Goal: Transaction & Acquisition: Obtain resource

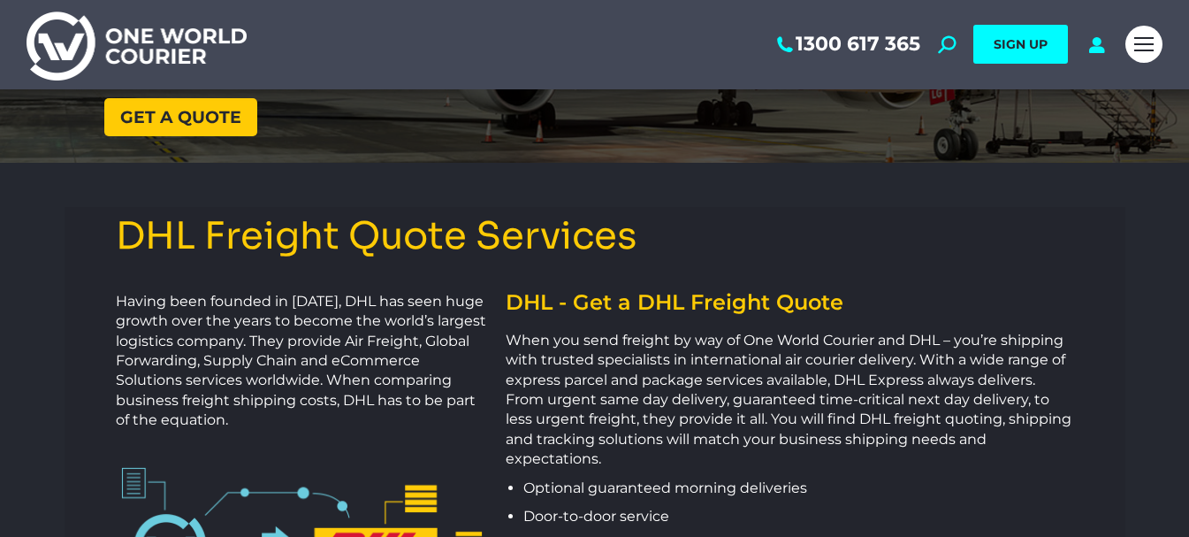
scroll to position [177, 0]
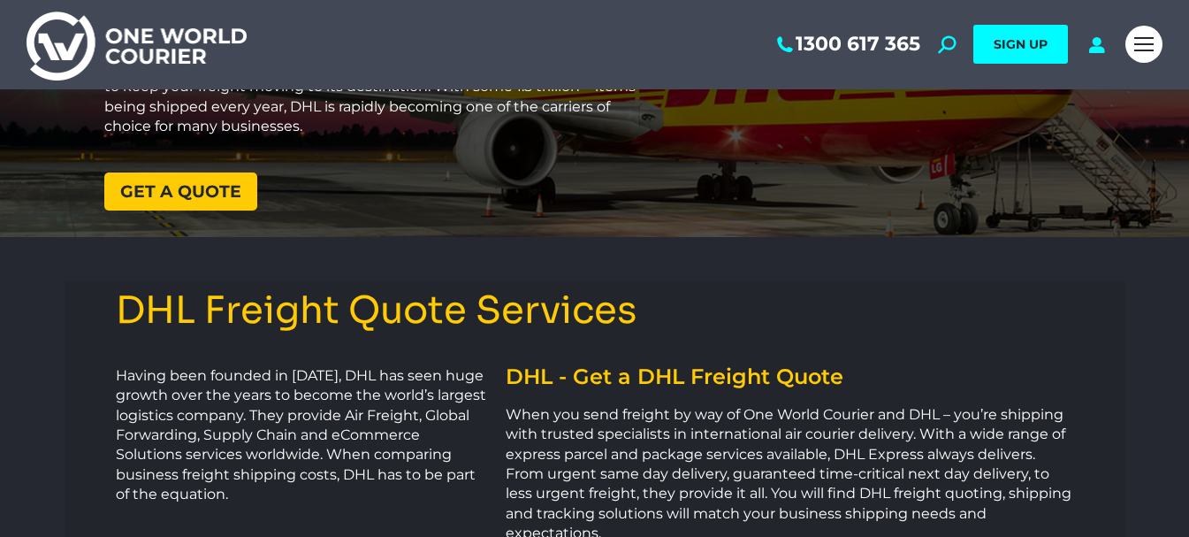
click at [160, 197] on span "Get a quote" at bounding box center [180, 191] width 121 height 17
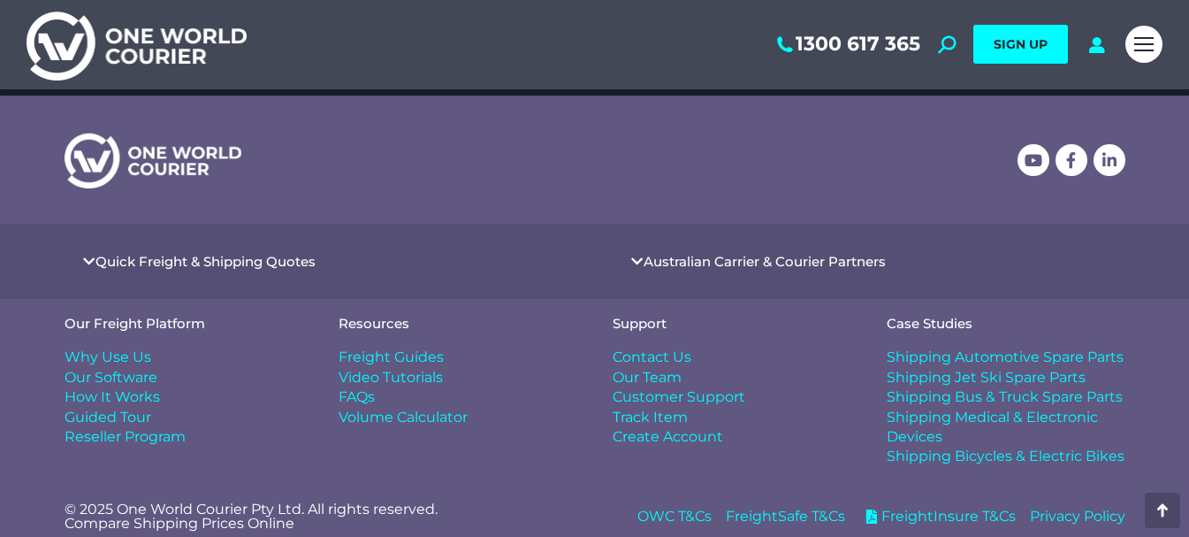
scroll to position [2484, 0]
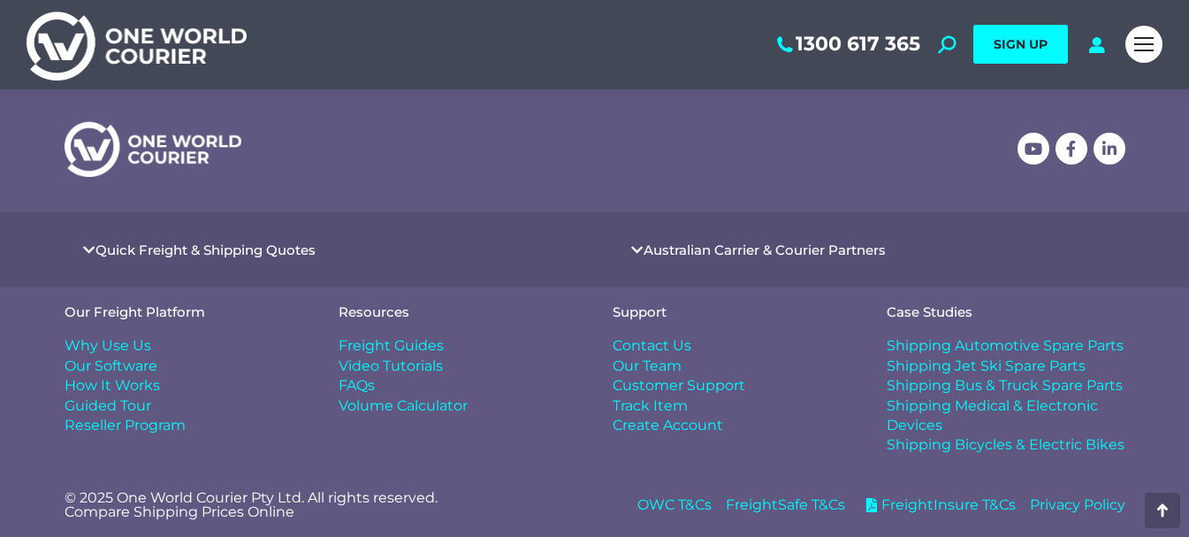
click at [700, 254] on link "Australian Carrier & Courier Partners" at bounding box center [765, 249] width 242 height 13
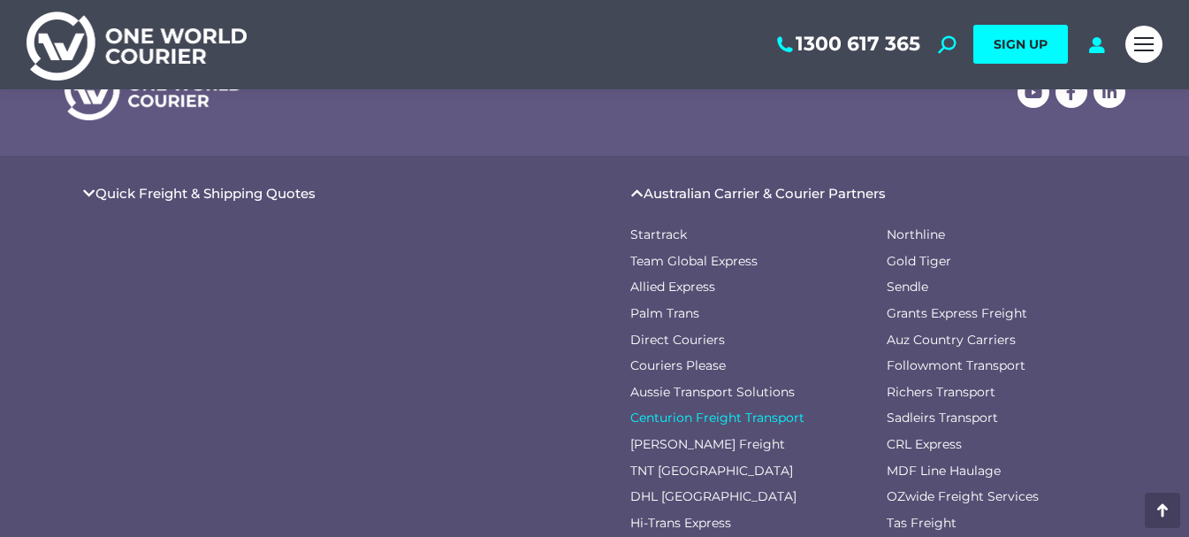
scroll to position [2573, 0]
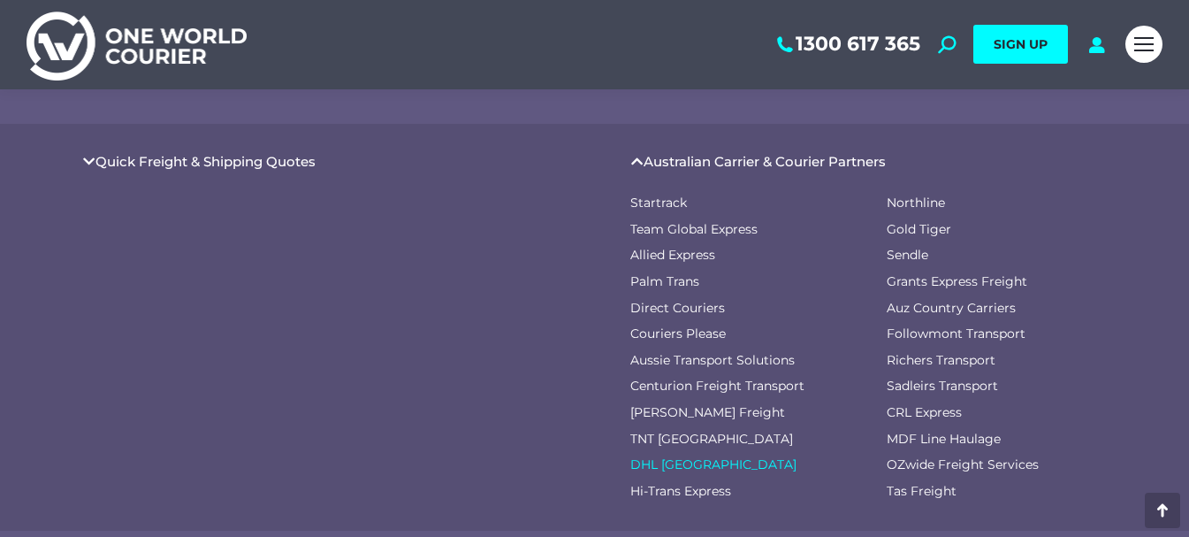
click at [682, 468] on span "DHL [GEOGRAPHIC_DATA]" at bounding box center [713, 465] width 166 height 18
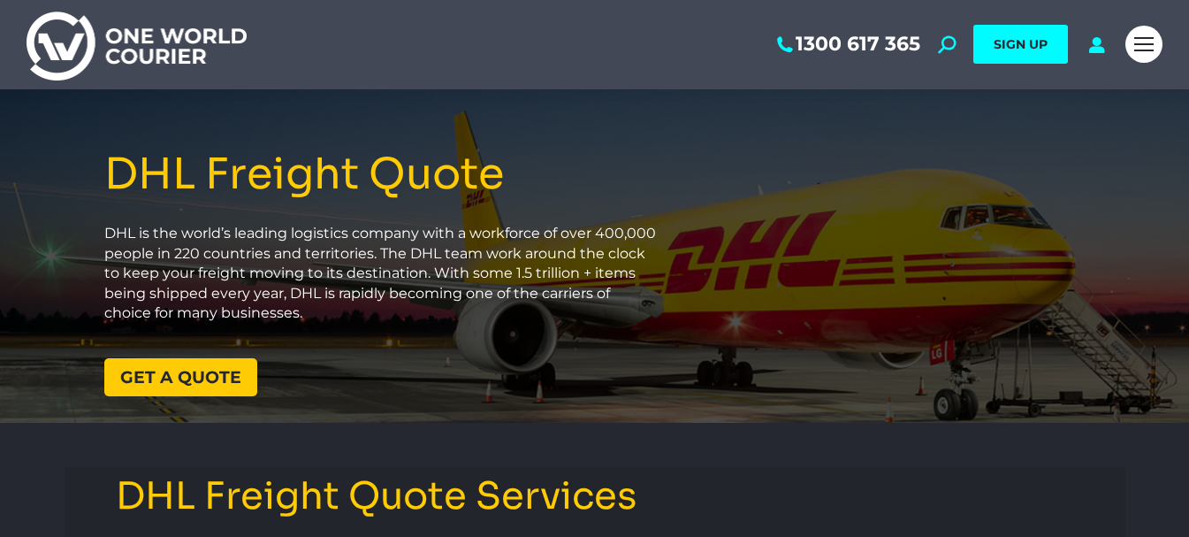
click at [152, 377] on span "Get a quote" at bounding box center [180, 377] width 121 height 17
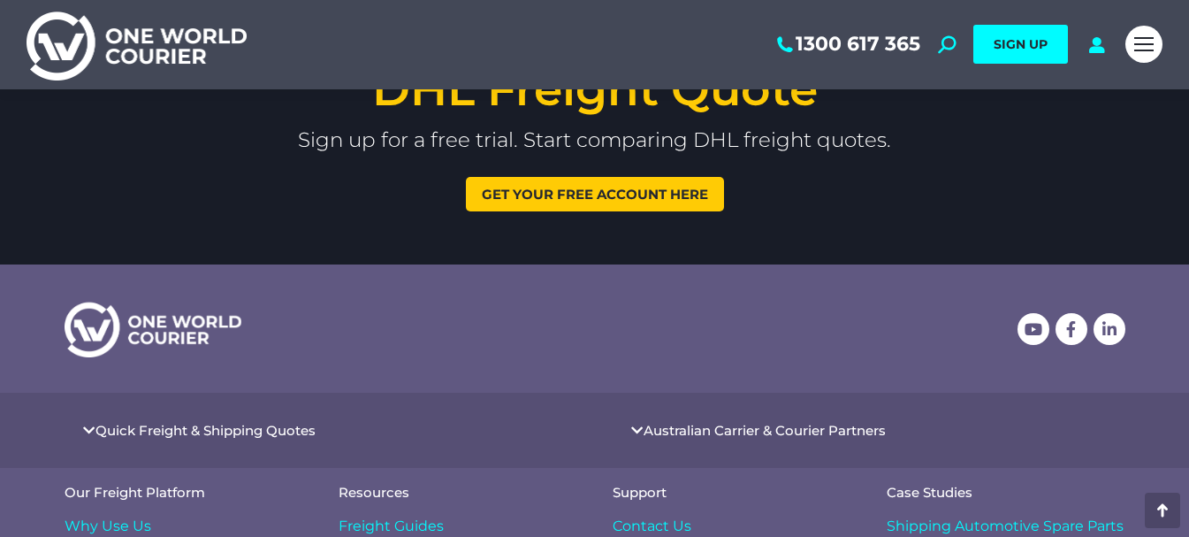
scroll to position [2185, 0]
